Goal: Task Accomplishment & Management: Manage account settings

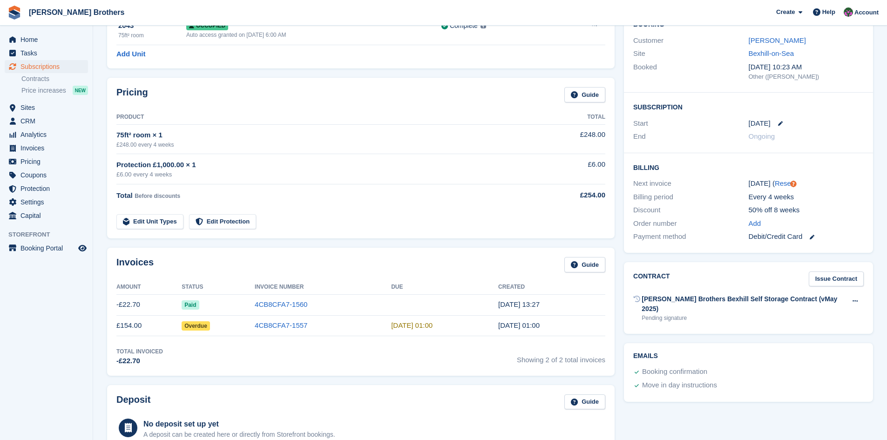
scroll to position [93, 0]
click at [26, 37] on span "Home" at bounding box center [48, 39] width 56 height 13
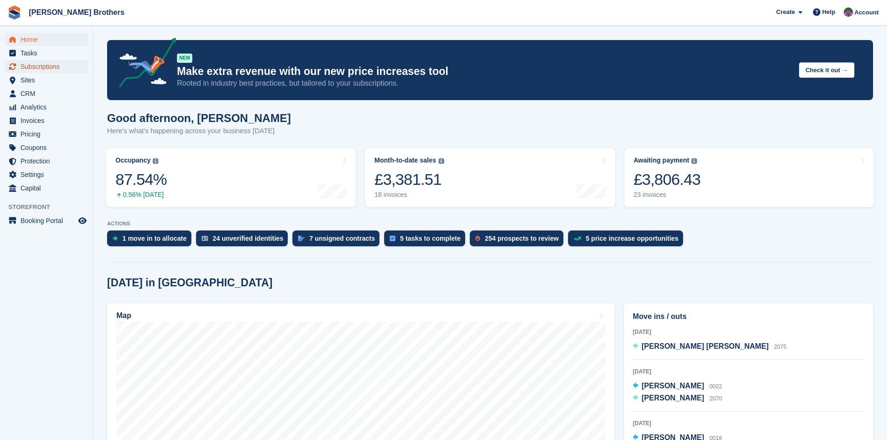
click at [35, 66] on span "Subscriptions" at bounding box center [48, 66] width 56 height 13
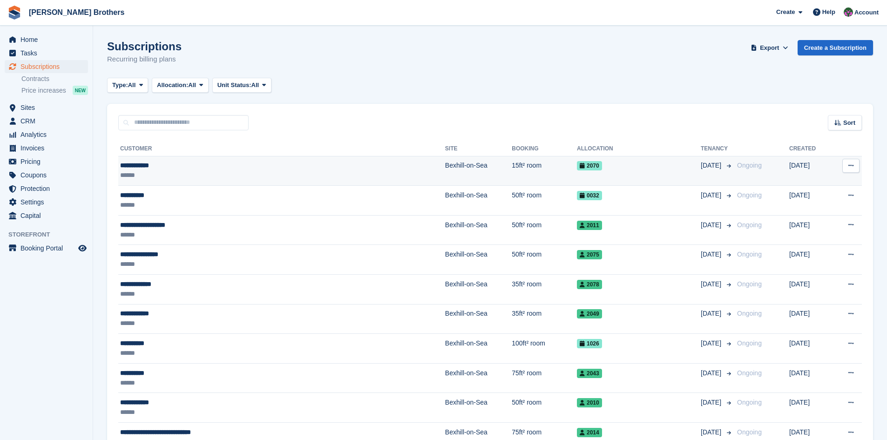
click at [130, 167] on div "**********" at bounding box center [223, 166] width 206 height 10
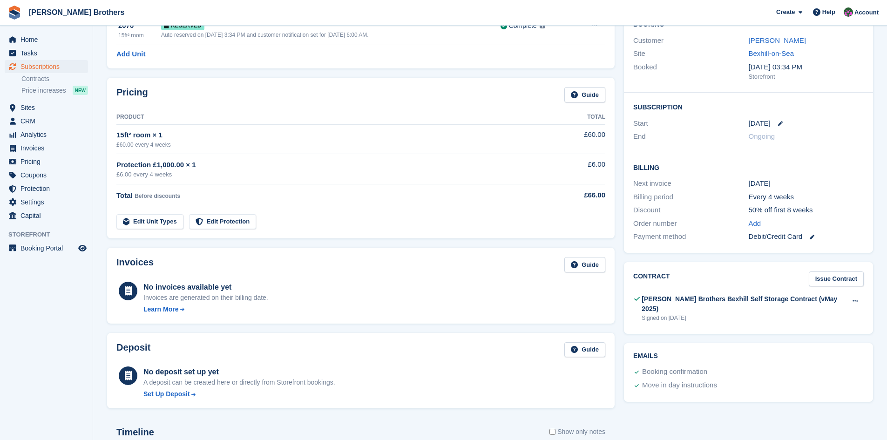
scroll to position [140, 0]
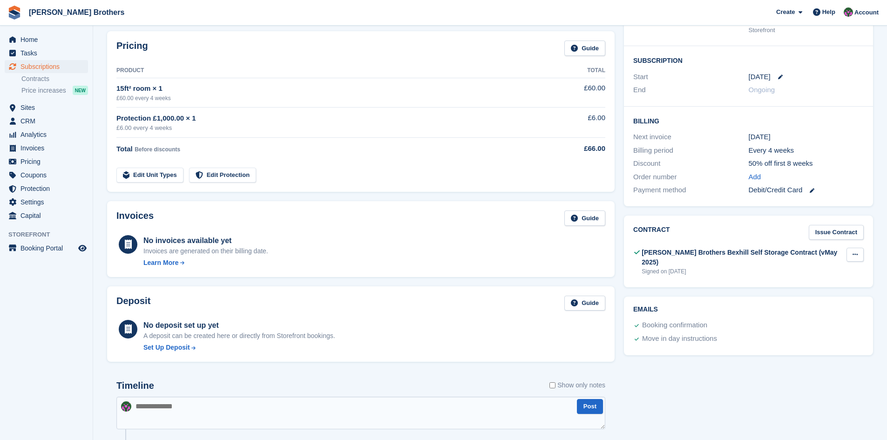
click at [859, 254] on button at bounding box center [855, 255] width 17 height 14
click at [796, 286] on p "Download" at bounding box center [819, 285] width 81 height 12
